Goal: Task Accomplishment & Management: Manage account settings

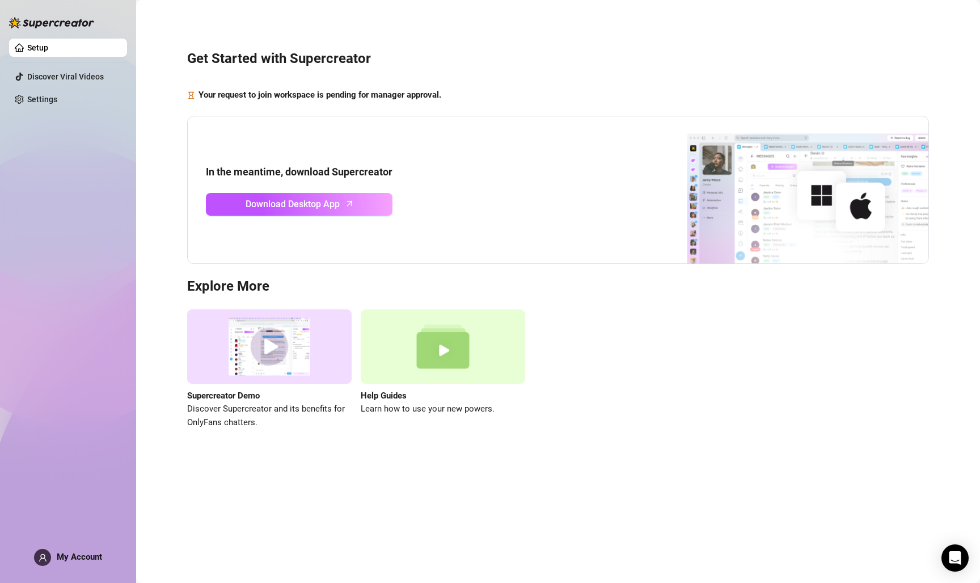
click at [62, 553] on span "My Account" at bounding box center [79, 556] width 45 height 10
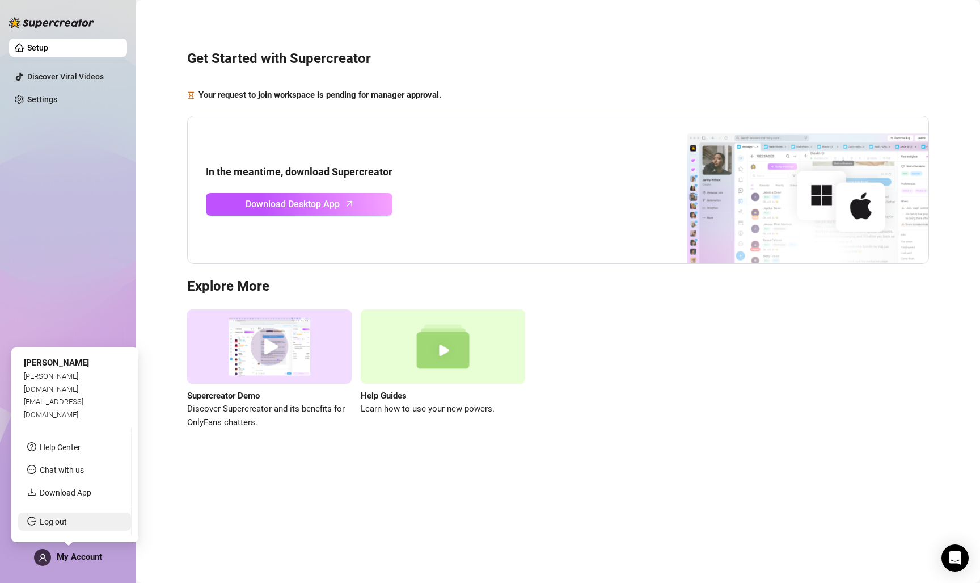
click at [67, 520] on link "Log out" at bounding box center [53, 521] width 27 height 9
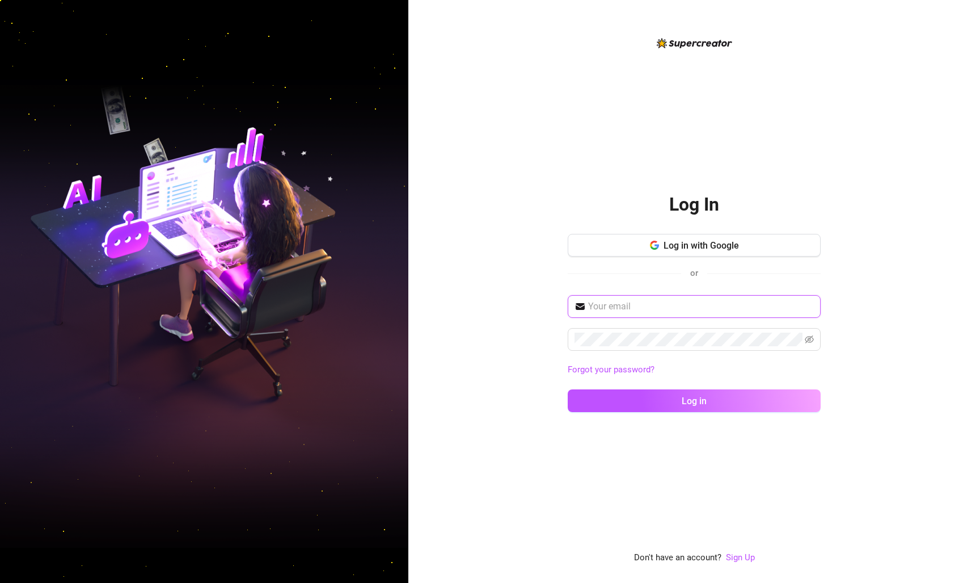
click at [632, 310] on input "text" at bounding box center [701, 307] width 226 height 14
type input "goldenmusexo@gmail.com"
